Goal: Check status

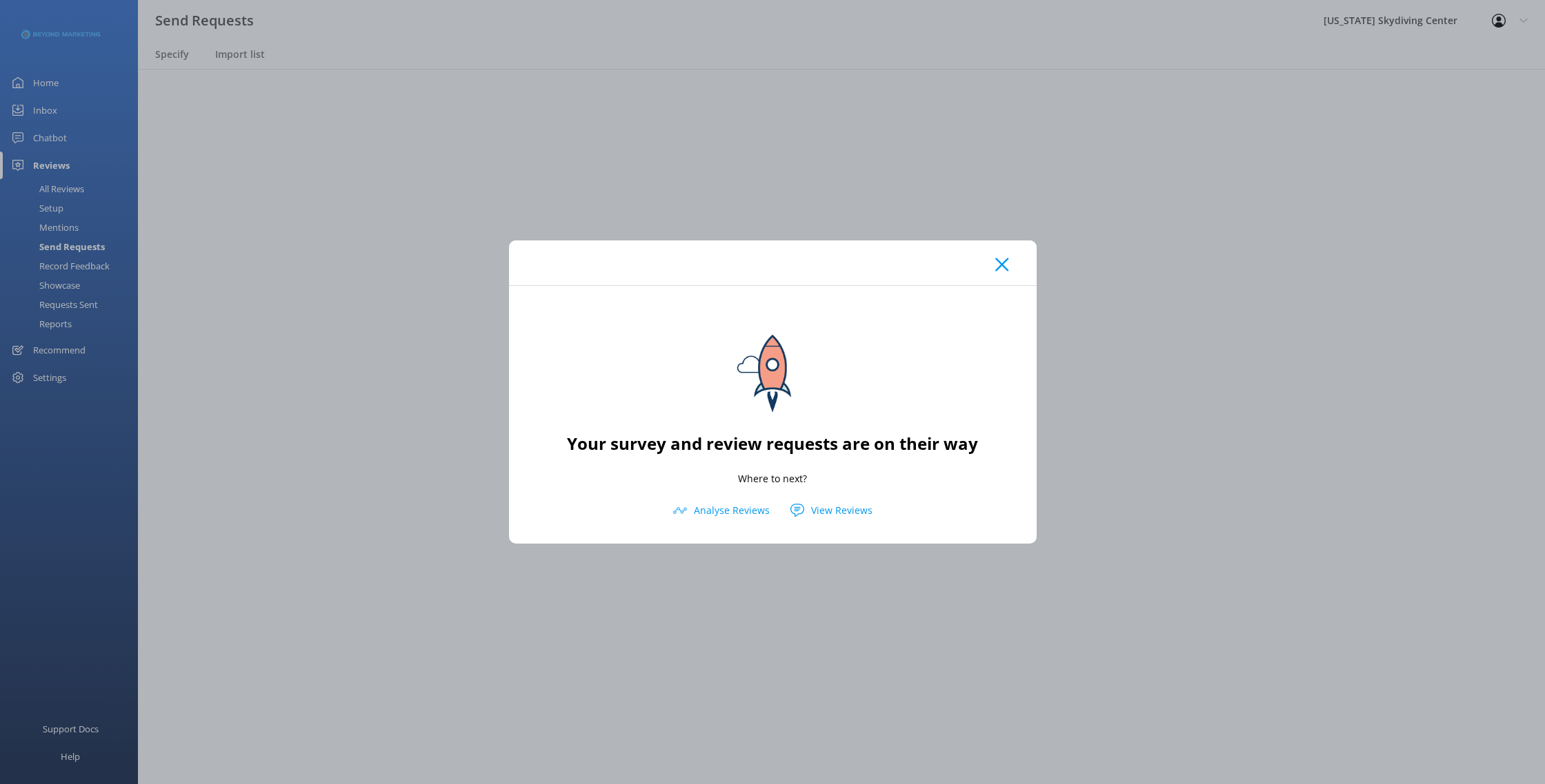
click at [997, 255] on div at bounding box center [772, 263] width 527 height 45
click at [999, 265] on icon at bounding box center [1001, 265] width 13 height 14
